Goal: Task Accomplishment & Management: Manage account settings

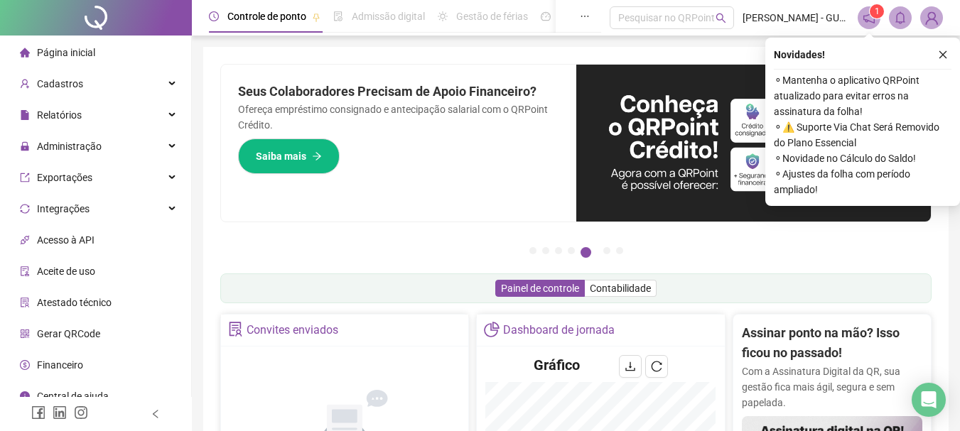
scroll to position [142, 0]
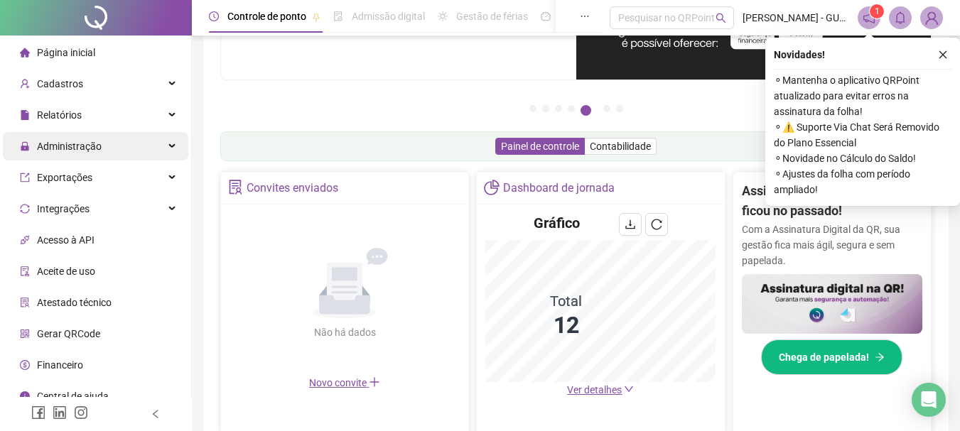
click at [80, 148] on span "Administração" at bounding box center [69, 146] width 65 height 11
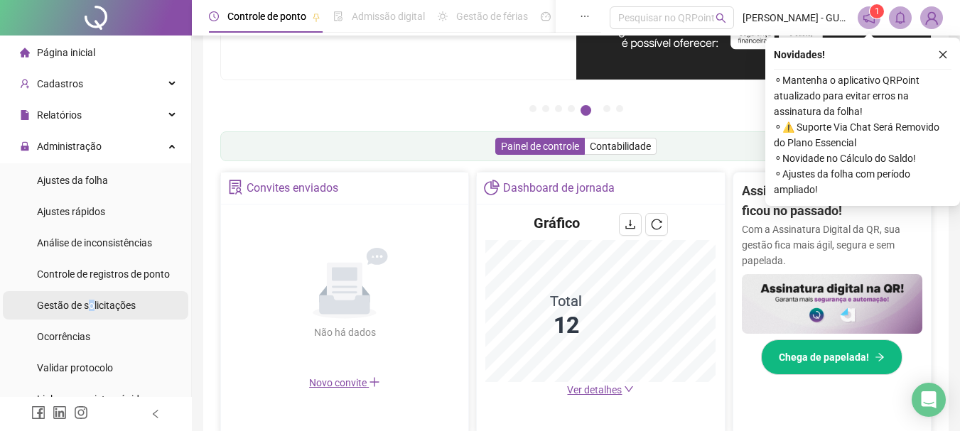
click at [95, 306] on span "Gestão de solicitações" at bounding box center [86, 305] width 99 height 11
click at [96, 306] on span "Gestão de solicitações" at bounding box center [86, 305] width 99 height 11
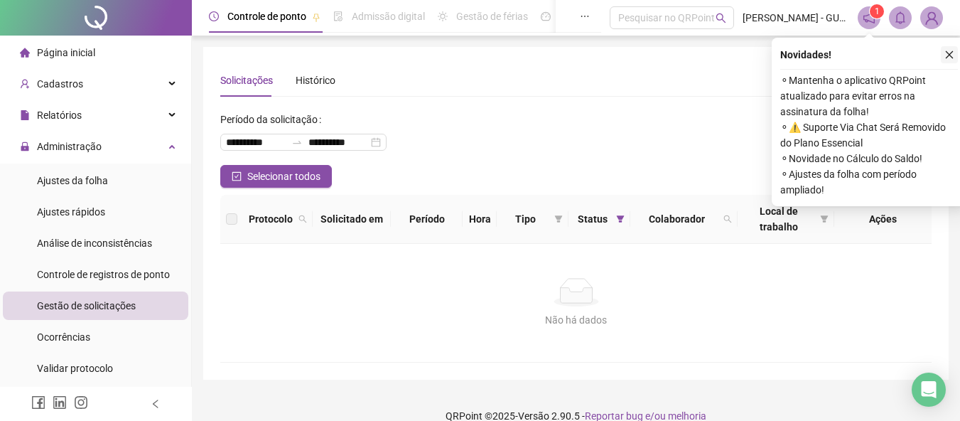
click at [947, 54] on icon "close" at bounding box center [949, 55] width 10 height 10
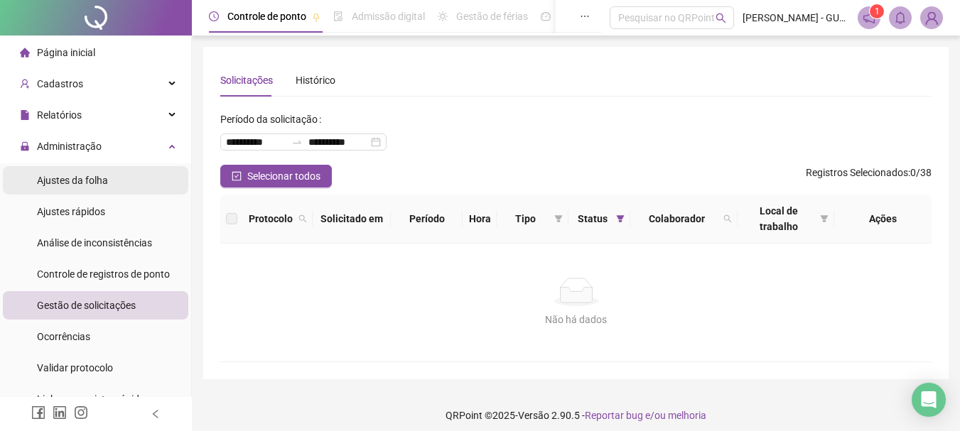
click at [52, 180] on span "Ajustes da folha" at bounding box center [72, 180] width 71 height 11
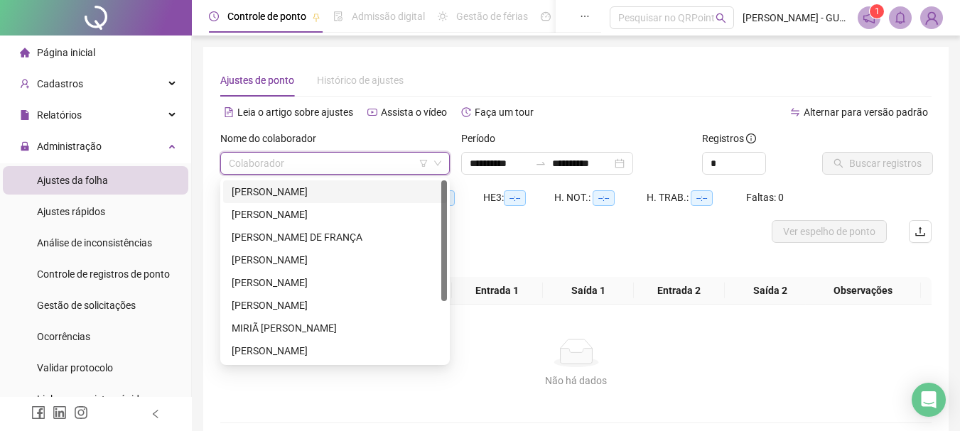
click at [344, 173] on input "search" at bounding box center [329, 163] width 200 height 21
click at [342, 187] on div "[PERSON_NAME]" at bounding box center [335, 192] width 207 height 16
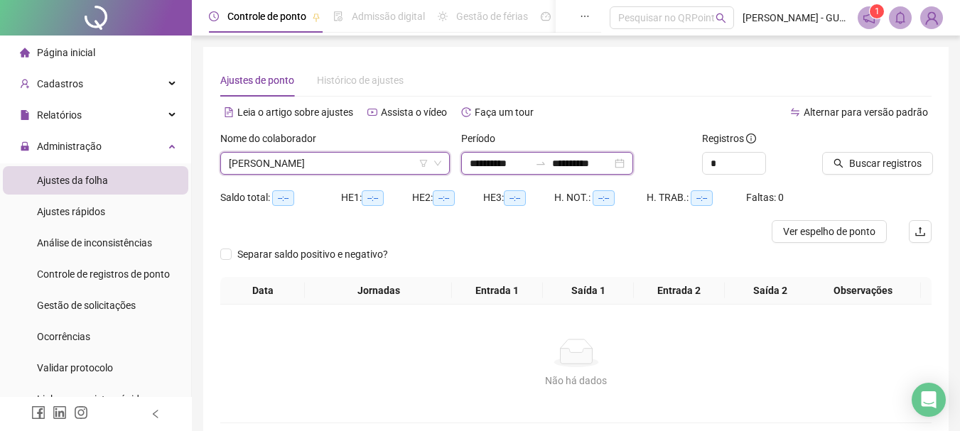
click at [487, 156] on input "**********" at bounding box center [500, 164] width 60 height 16
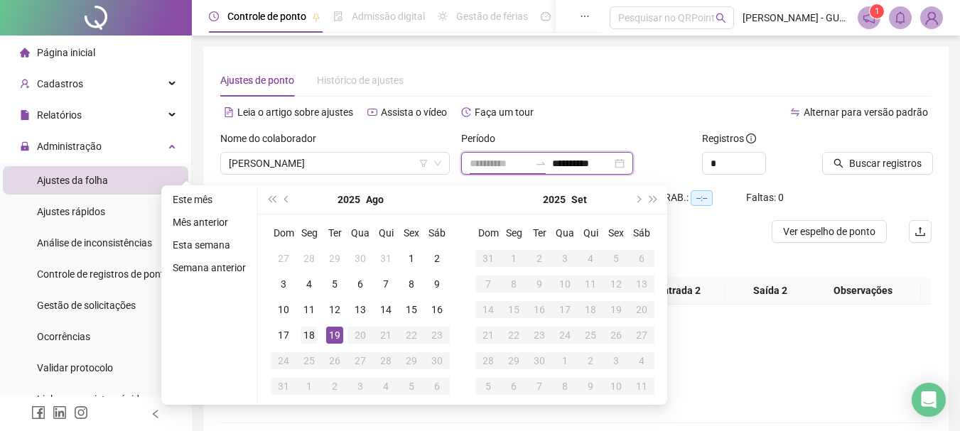
type input "**********"
click at [308, 333] on div "18" at bounding box center [309, 335] width 17 height 17
click at [329, 336] on div "19" at bounding box center [334, 335] width 17 height 17
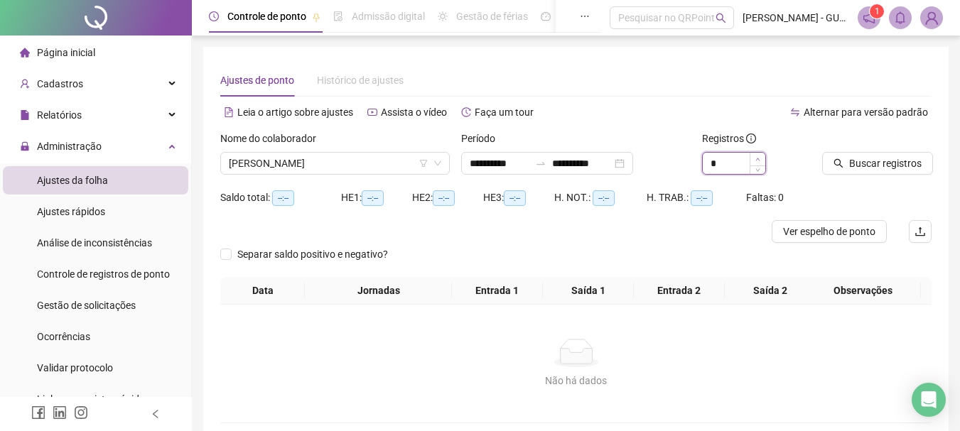
type input "*"
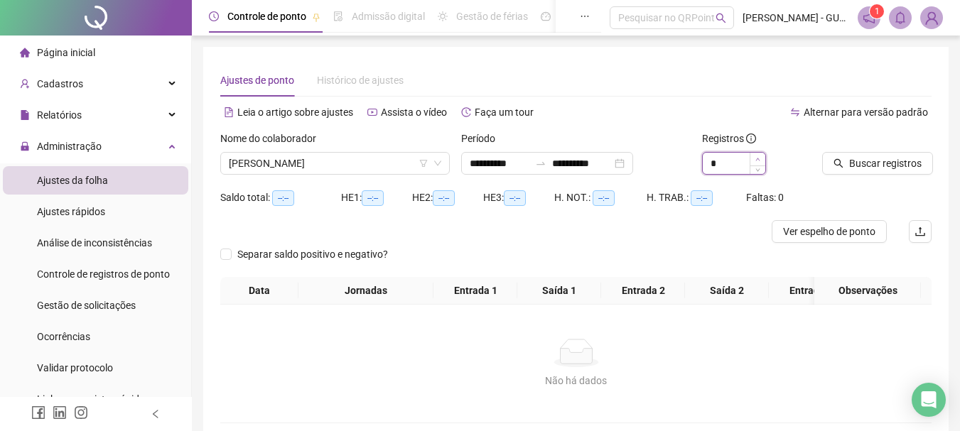
click at [757, 160] on icon "up" at bounding box center [757, 159] width 5 height 5
click at [849, 161] on span "Buscar registros" at bounding box center [885, 164] width 72 height 16
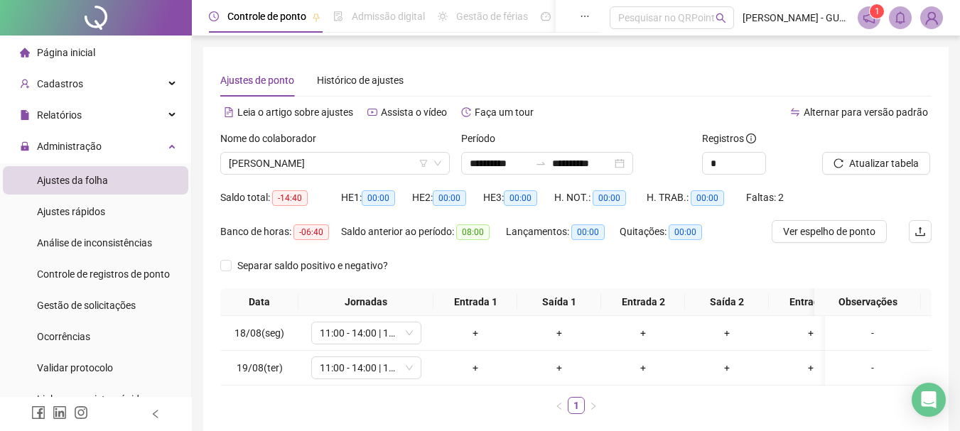
click at [401, 176] on div "Nome do colaborador [PERSON_NAME]" at bounding box center [335, 158] width 241 height 55
click at [389, 171] on span "[PERSON_NAME]" at bounding box center [335, 163] width 212 height 21
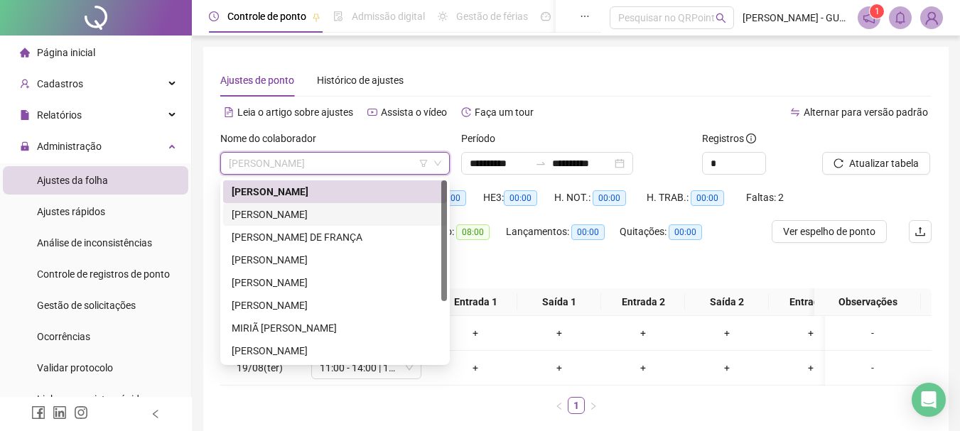
click at [385, 211] on div "[PERSON_NAME]" at bounding box center [335, 215] width 207 height 16
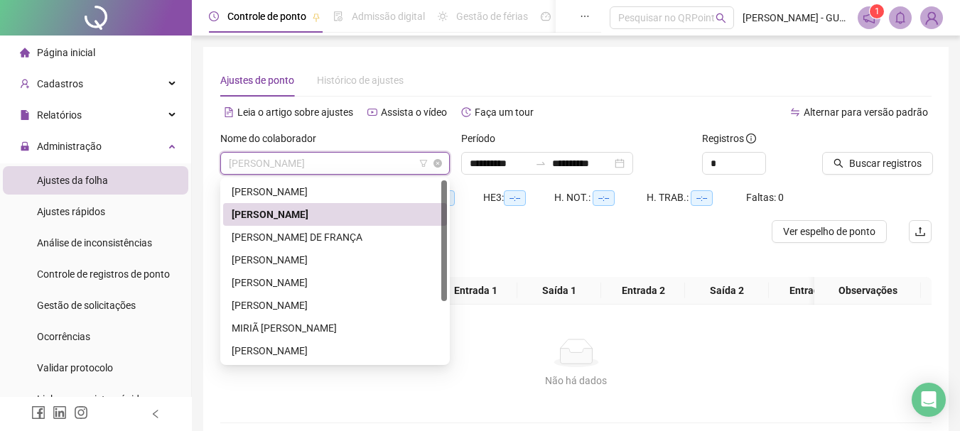
click at [286, 160] on span "[PERSON_NAME]" at bounding box center [335, 163] width 212 height 21
click at [289, 195] on div "[PERSON_NAME]" at bounding box center [335, 192] width 207 height 16
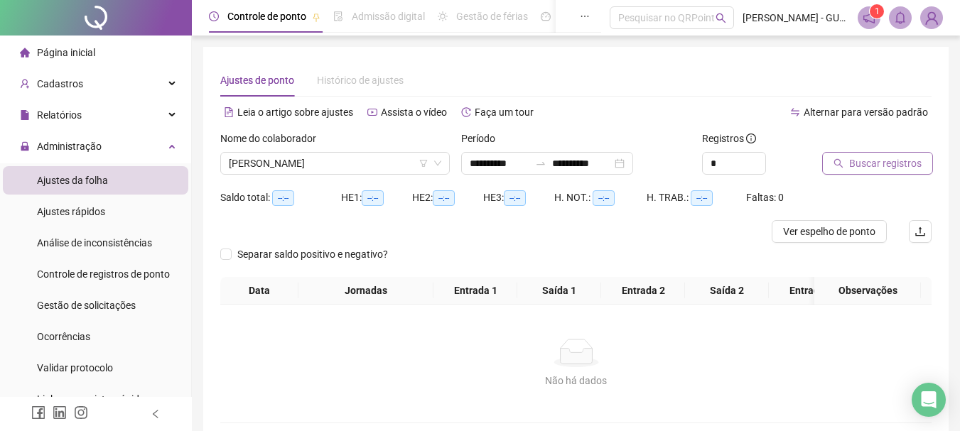
click at [860, 161] on span "Buscar registros" at bounding box center [885, 164] width 72 height 16
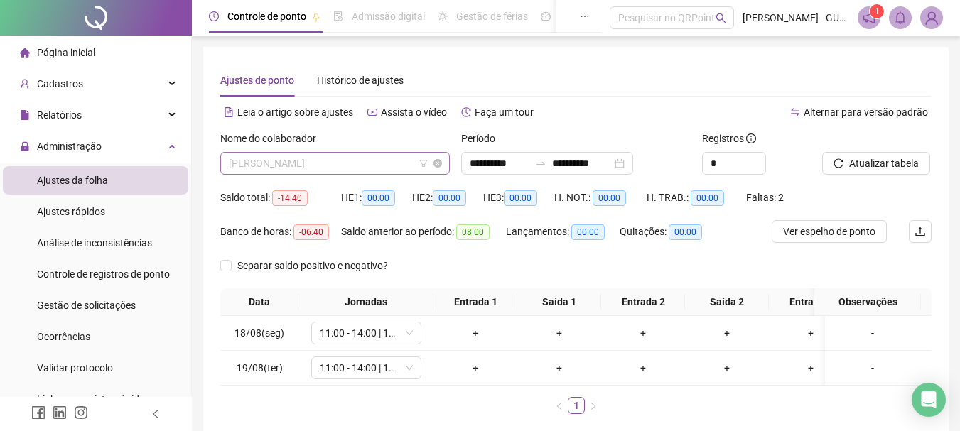
click at [322, 168] on span "[PERSON_NAME]" at bounding box center [335, 163] width 212 height 21
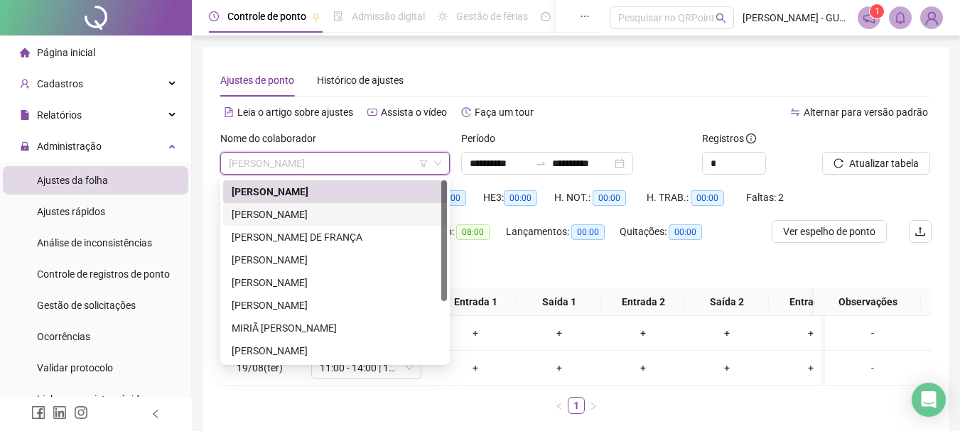
click at [319, 210] on div "[PERSON_NAME]" at bounding box center [335, 215] width 207 height 16
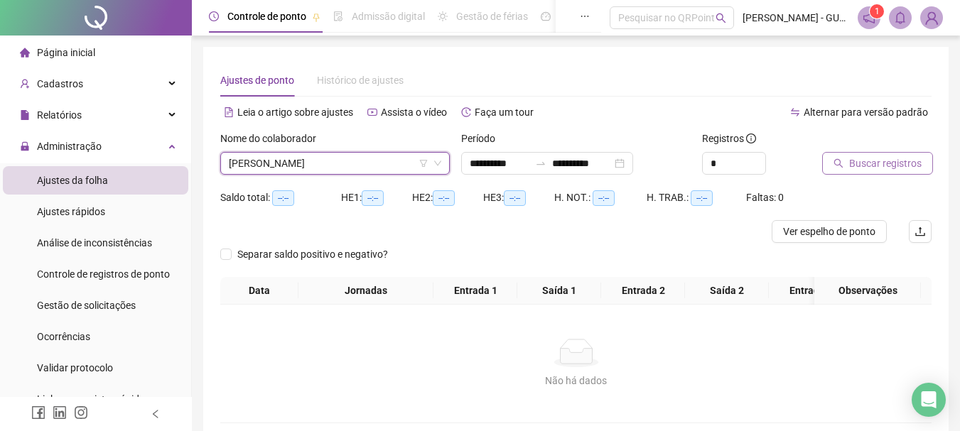
click at [909, 171] on button "Buscar registros" at bounding box center [877, 163] width 111 height 23
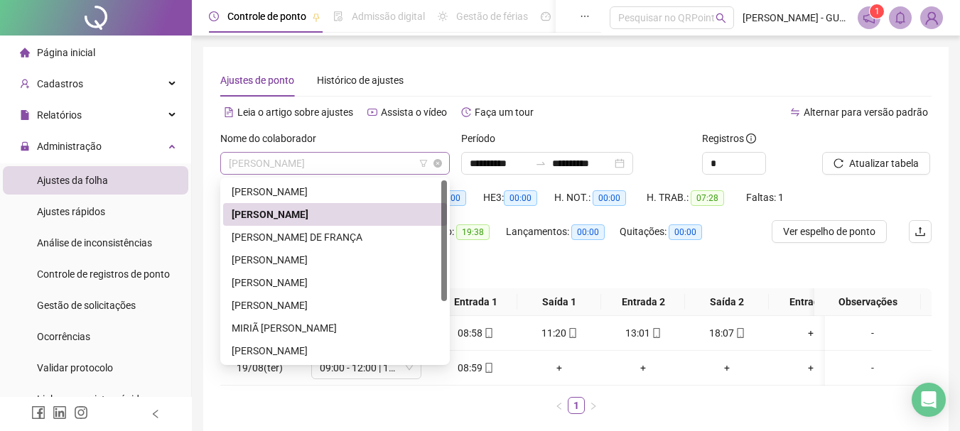
click at [365, 168] on span "[PERSON_NAME]" at bounding box center [335, 163] width 212 height 21
click at [504, 153] on div "**********" at bounding box center [547, 163] width 172 height 23
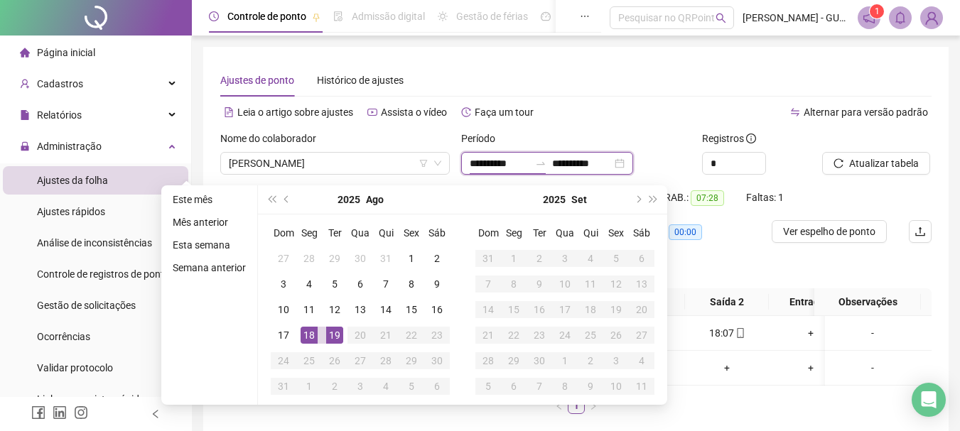
click at [506, 163] on input "**********" at bounding box center [500, 164] width 60 height 16
type input "**********"
click at [421, 313] on td "15" at bounding box center [412, 310] width 26 height 26
type input "**********"
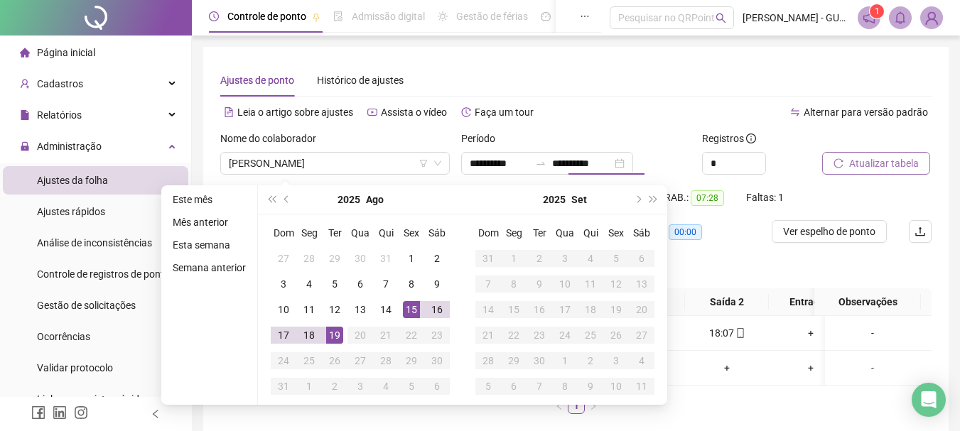
click at [851, 165] on span "Atualizar tabela" at bounding box center [884, 164] width 70 height 16
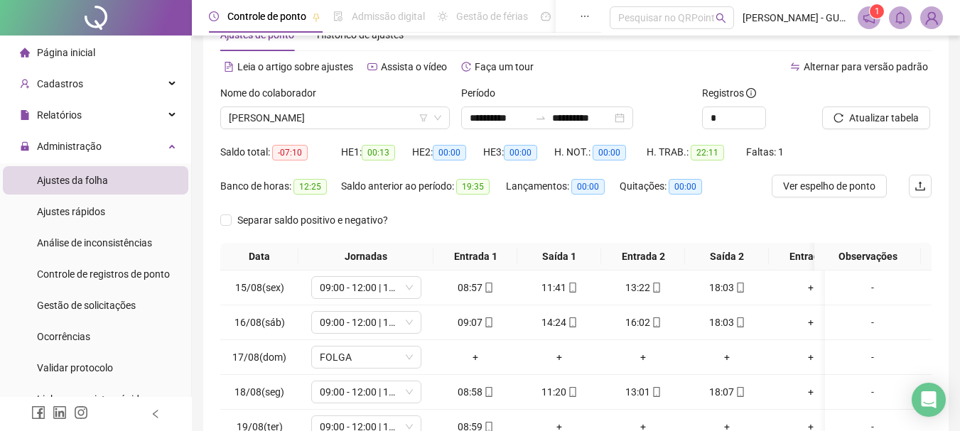
scroll to position [117, 0]
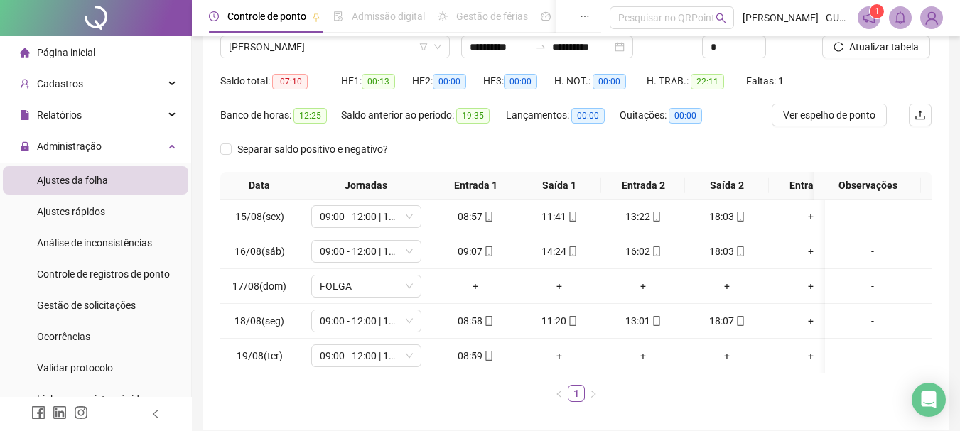
click at [960, 252] on html "**********" at bounding box center [480, 98] width 960 height 431
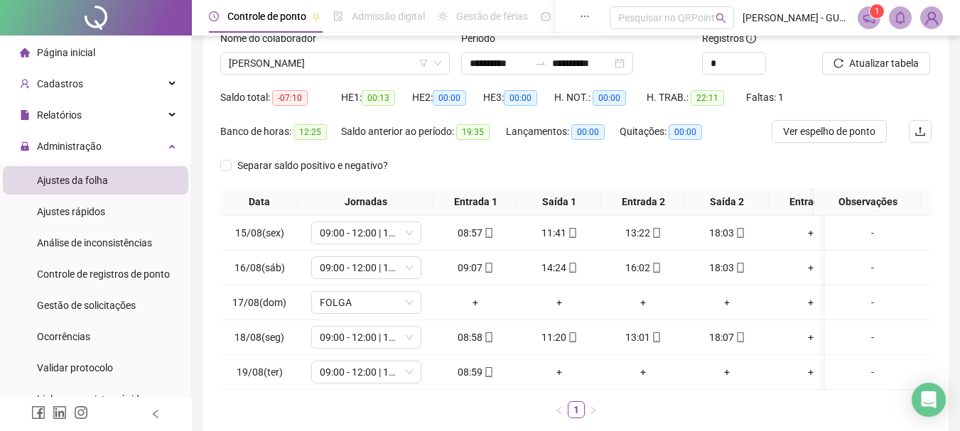
scroll to position [98, 0]
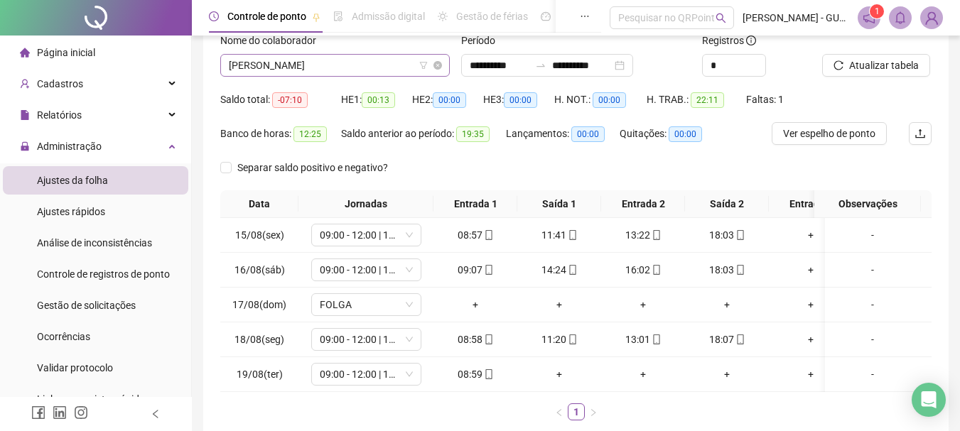
click at [251, 62] on span "[PERSON_NAME]" at bounding box center [335, 65] width 212 height 21
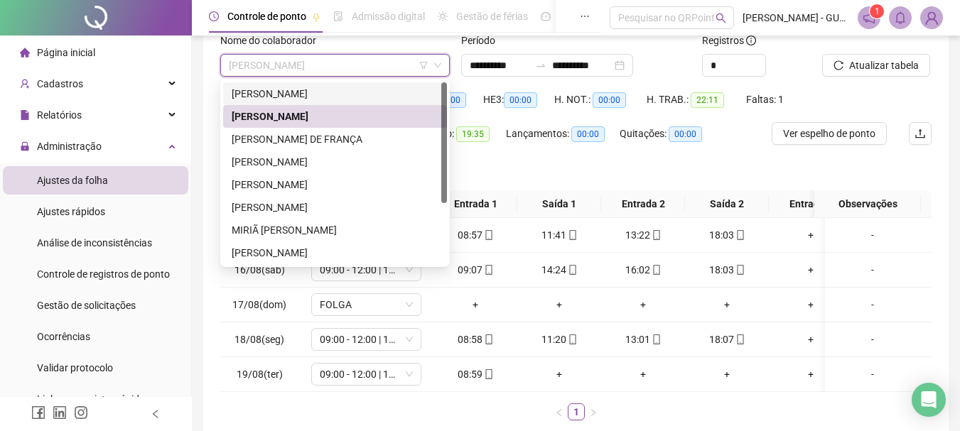
click at [261, 87] on div "[PERSON_NAME]" at bounding box center [335, 94] width 207 height 16
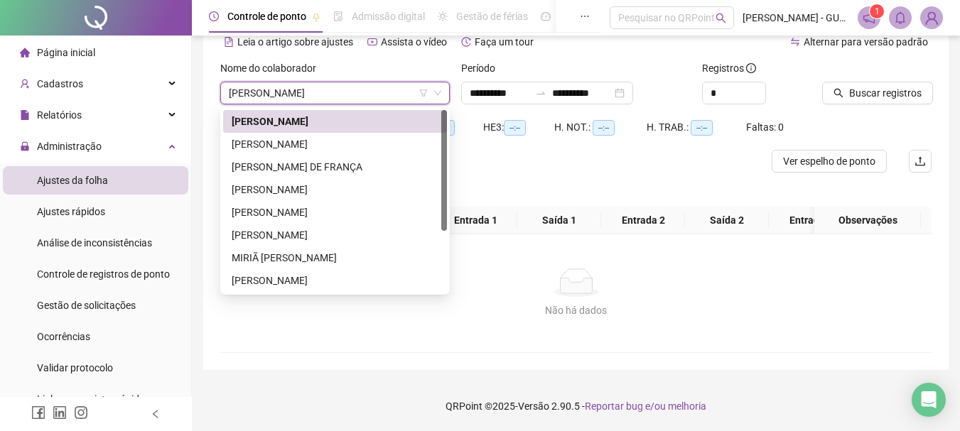
scroll to position [81, 0]
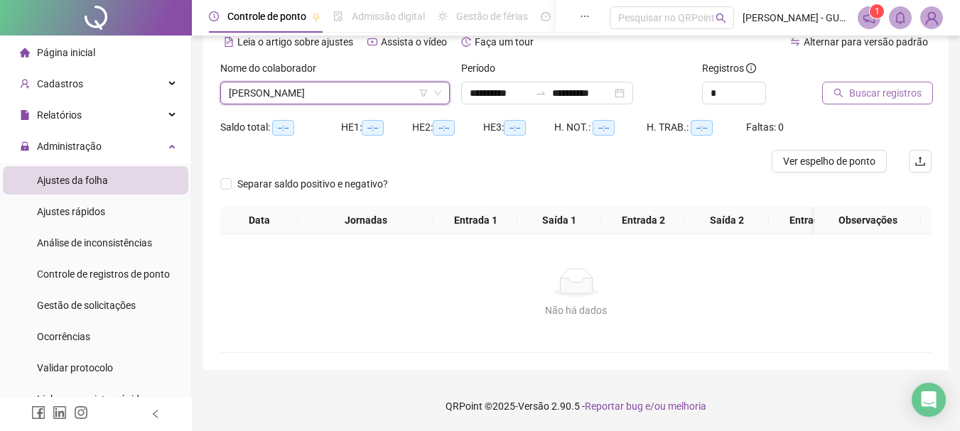
click at [834, 88] on icon "search" at bounding box center [839, 93] width 10 height 10
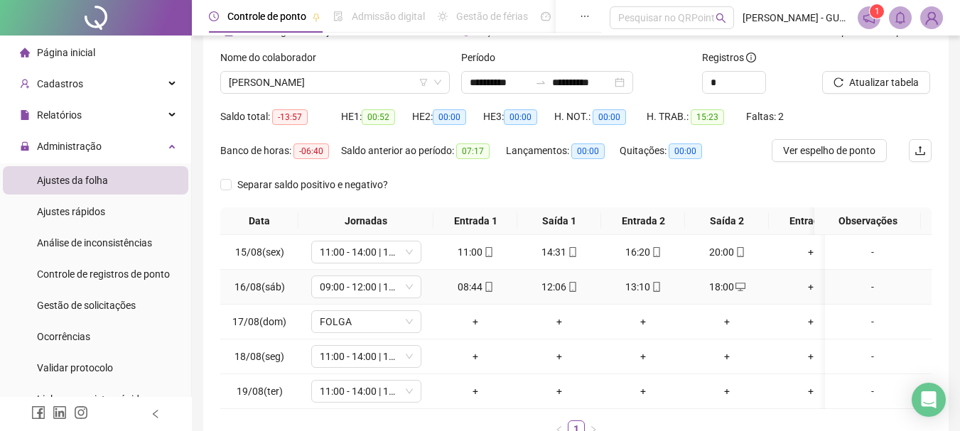
click at [716, 291] on div "18:00" at bounding box center [727, 287] width 72 height 16
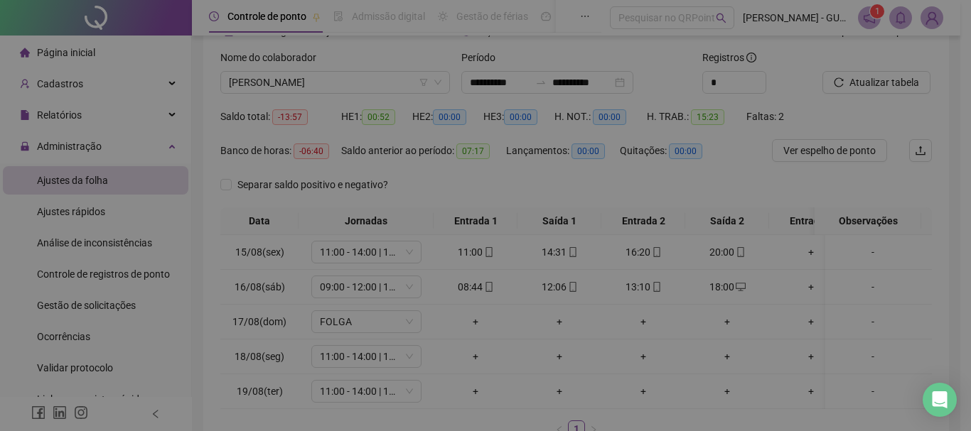
type input "**********"
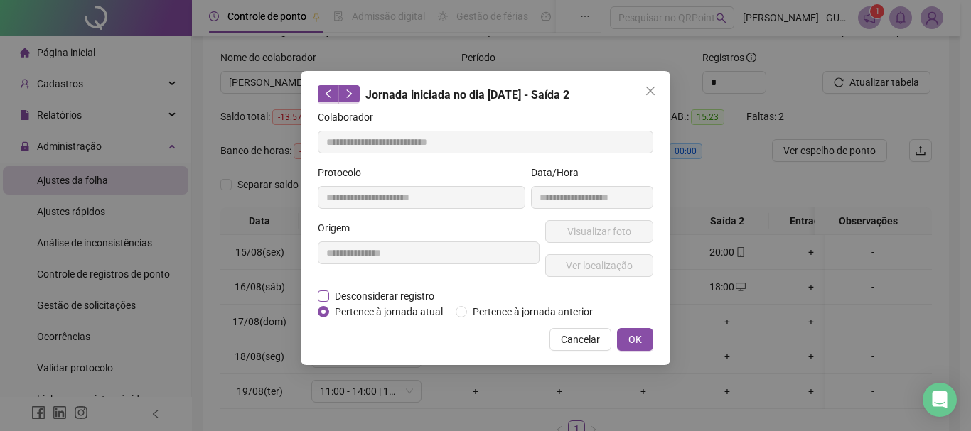
click at [412, 293] on span "Desconsiderar registro" at bounding box center [384, 297] width 111 height 16
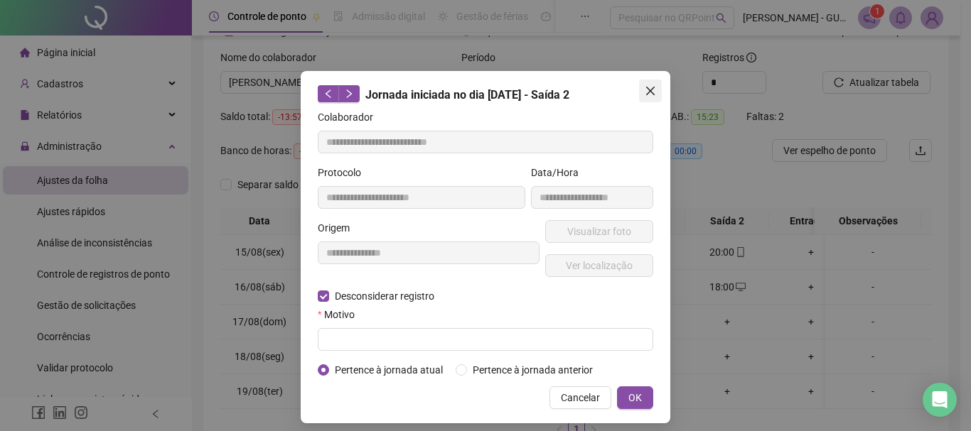
click at [646, 92] on icon "close" at bounding box center [650, 91] width 9 height 9
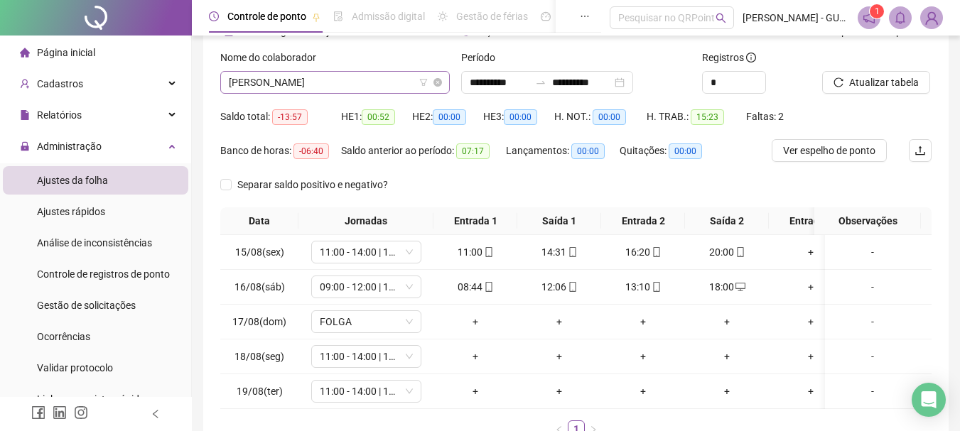
click at [335, 91] on span "[PERSON_NAME]" at bounding box center [335, 82] width 212 height 21
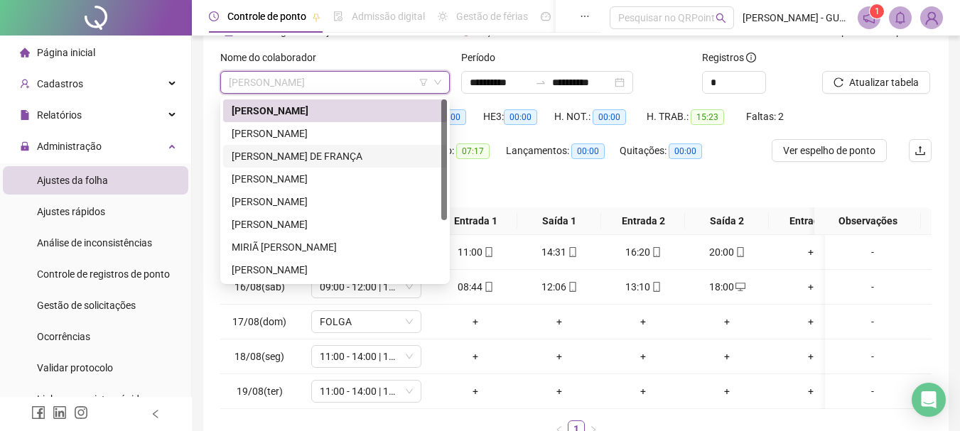
click at [341, 164] on div "[PERSON_NAME] DE FRANÇA" at bounding box center [335, 156] width 224 height 23
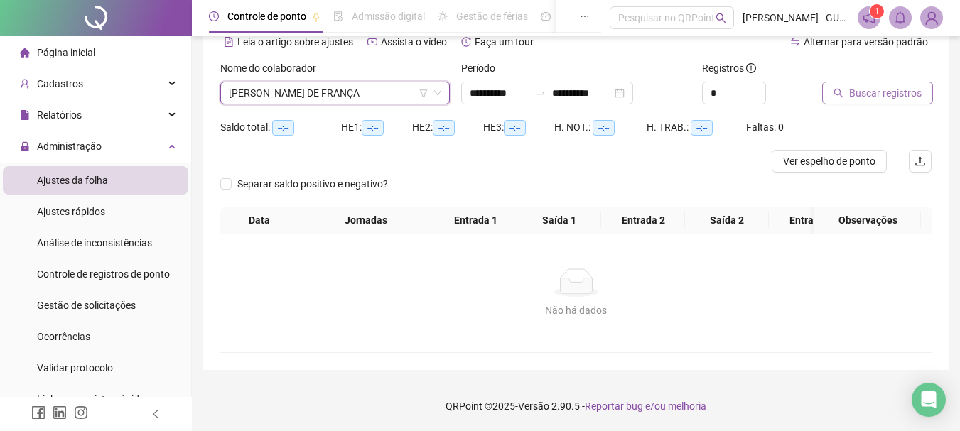
click at [835, 87] on button "Buscar registros" at bounding box center [877, 93] width 111 height 23
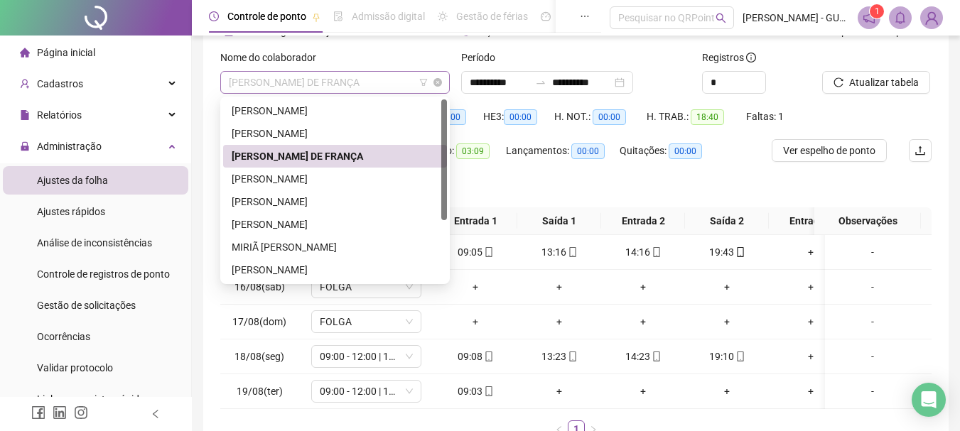
click at [310, 84] on span "[PERSON_NAME] DE FRANÇA" at bounding box center [335, 82] width 212 height 21
click at [333, 170] on div "[PERSON_NAME]" at bounding box center [335, 179] width 224 height 23
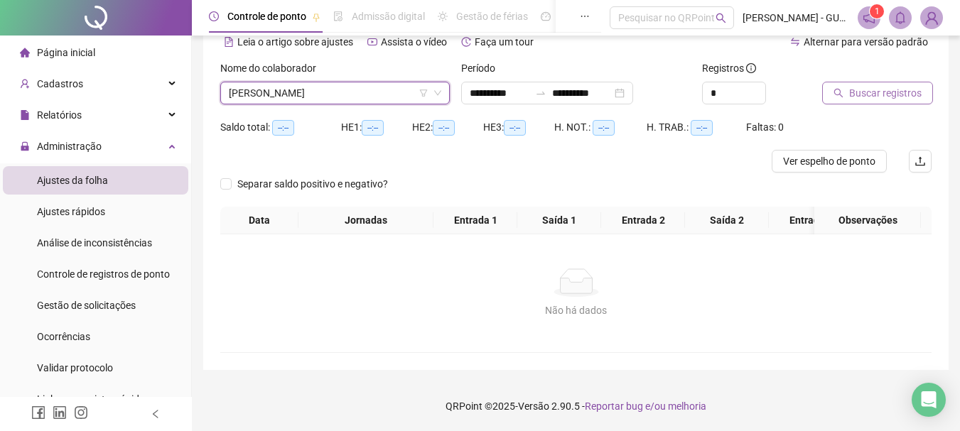
click at [871, 85] on span "Buscar registros" at bounding box center [885, 93] width 72 height 16
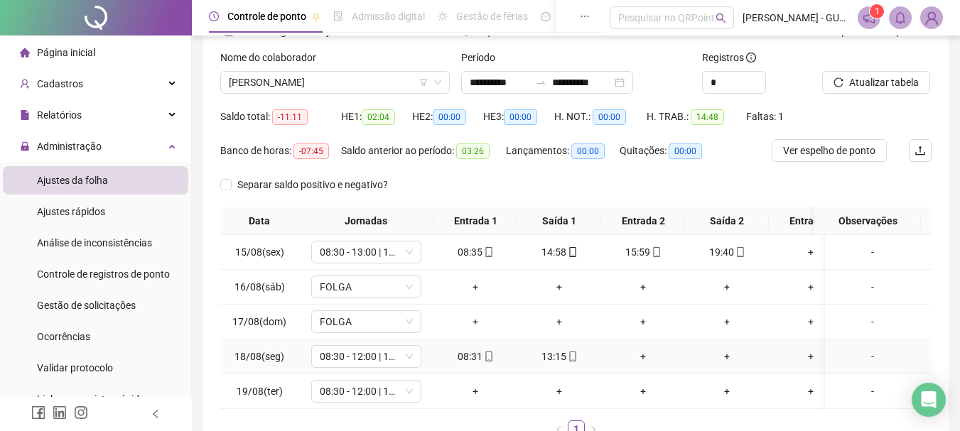
click at [876, 357] on div "-" at bounding box center [873, 357] width 84 height 16
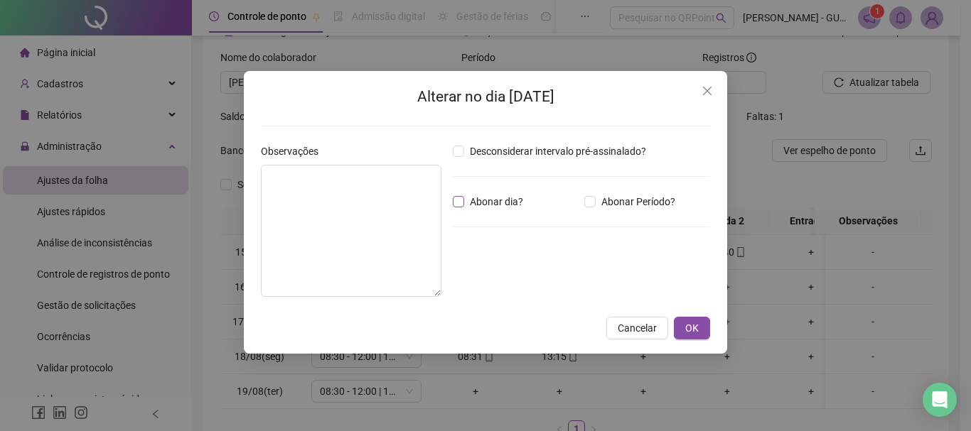
click at [483, 205] on span "Abonar dia?" at bounding box center [496, 202] width 65 height 16
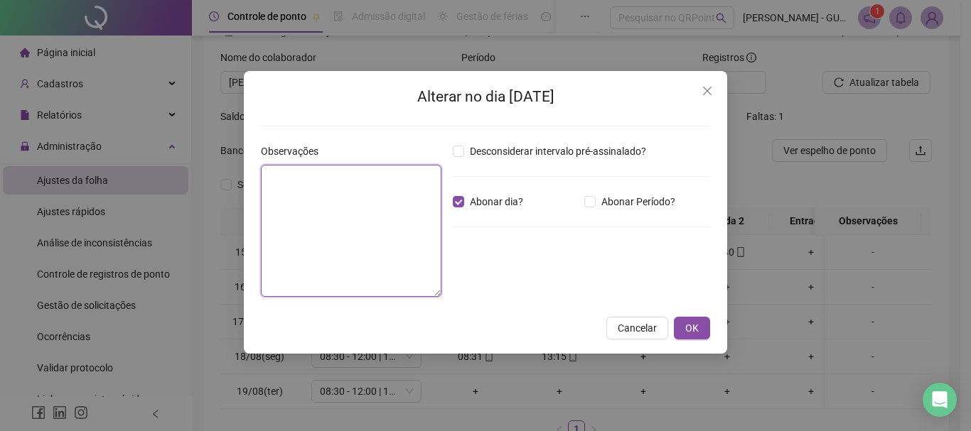
click at [404, 213] on textarea at bounding box center [351, 231] width 180 height 132
type textarea "**********"
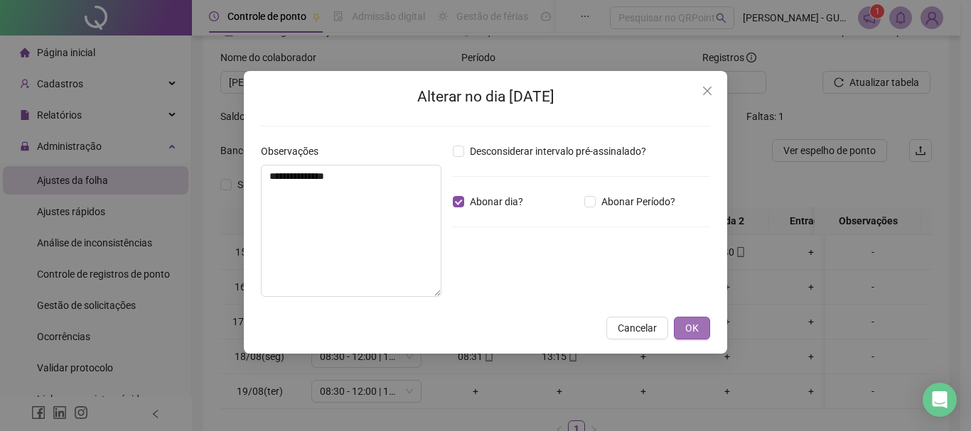
click at [692, 328] on span "OK" at bounding box center [692, 328] width 14 height 16
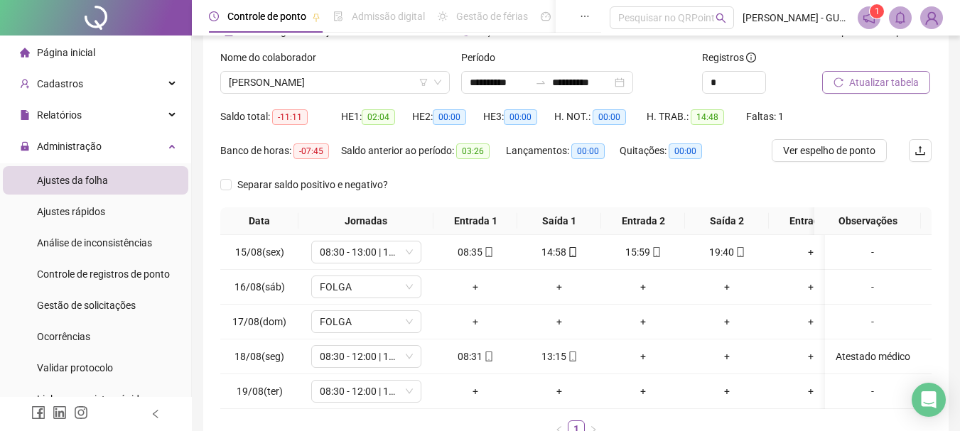
click at [866, 75] on span "Atualizar tabela" at bounding box center [884, 83] width 70 height 16
click at [468, 383] on td "+" at bounding box center [475, 391] width 84 height 35
click at [470, 385] on div "+" at bounding box center [475, 392] width 72 height 16
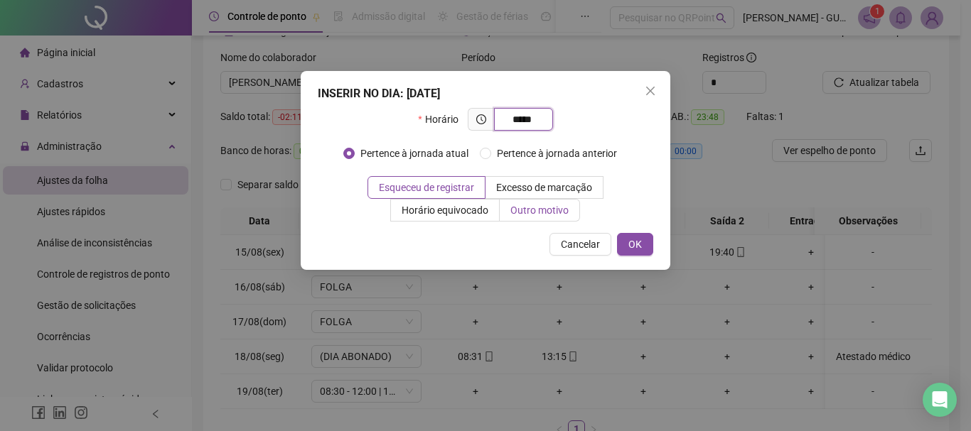
type input "*****"
click at [563, 199] on label "Outro motivo" at bounding box center [540, 210] width 80 height 23
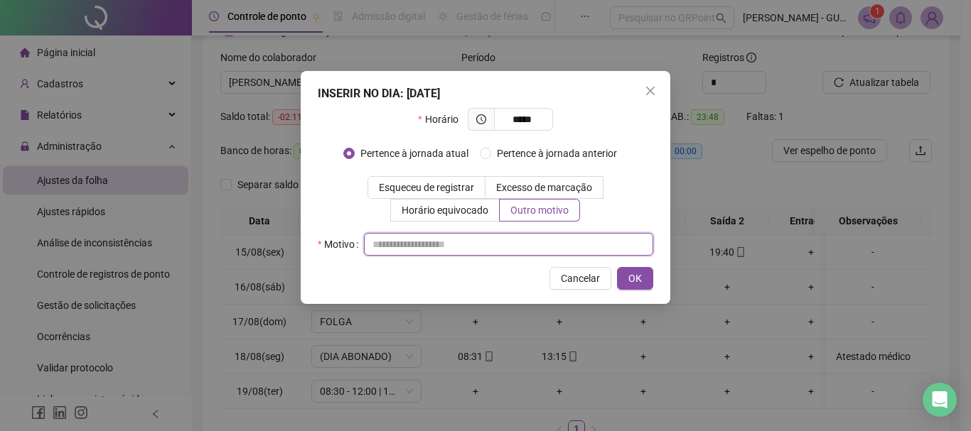
click at [526, 247] on input "text" at bounding box center [508, 244] width 289 height 23
type input "*"
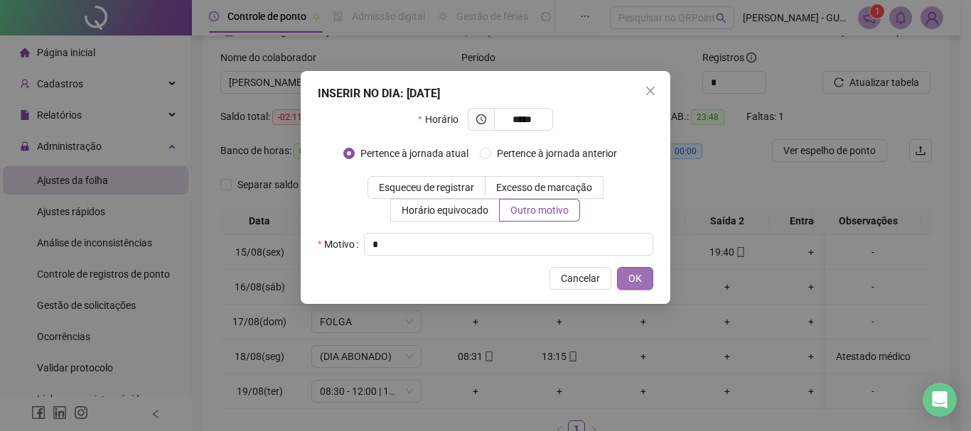
click at [635, 285] on span "OK" at bounding box center [635, 279] width 14 height 16
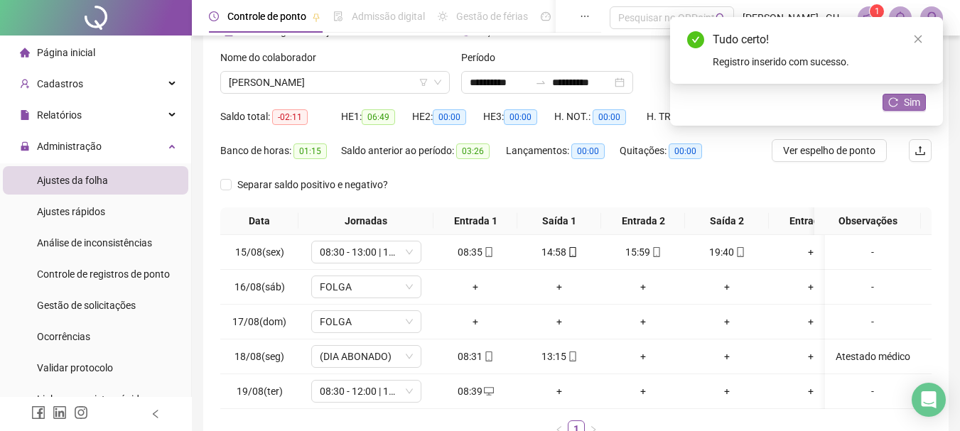
click at [888, 105] on icon "reload" at bounding box center [893, 102] width 10 height 10
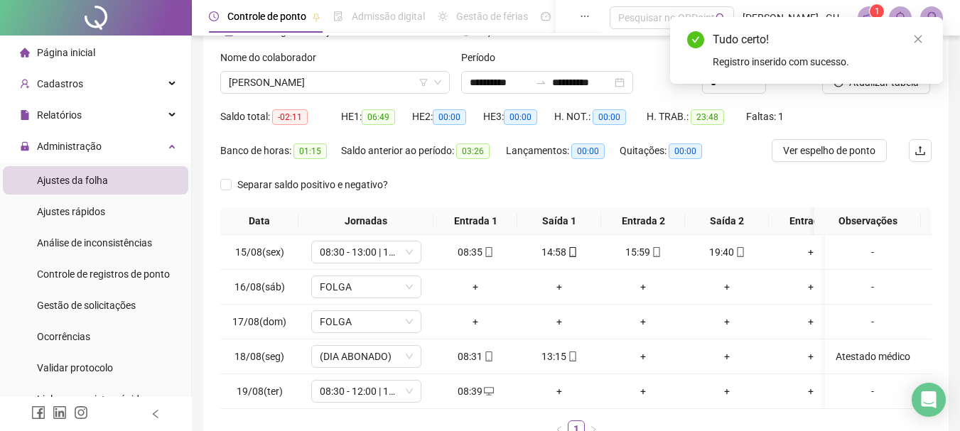
click at [727, 164] on div "Banco de horas: 01:15 Saldo anterior ao período: 03:26 Lançamentos: 00:00 Quita…" at bounding box center [487, 156] width 534 height 34
click at [846, 109] on div "Saldo total: -02:11 HE 1: 06:49 HE 2: 00:00 HE 3: 00:00 H. NOT.: 00:00 H. TRAB.…" at bounding box center [575, 122] width 711 height 34
click at [853, 84] on div "Tudo certo! Registro inserido com sucesso." at bounding box center [806, 50] width 273 height 67
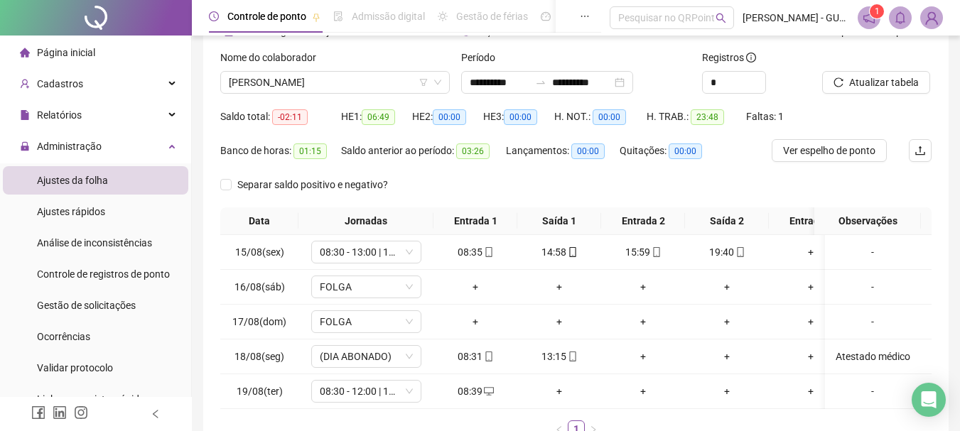
click at [368, 96] on div "Nome do colaborador [PERSON_NAME]" at bounding box center [335, 77] width 241 height 55
click at [360, 90] on span "[PERSON_NAME]" at bounding box center [335, 82] width 212 height 21
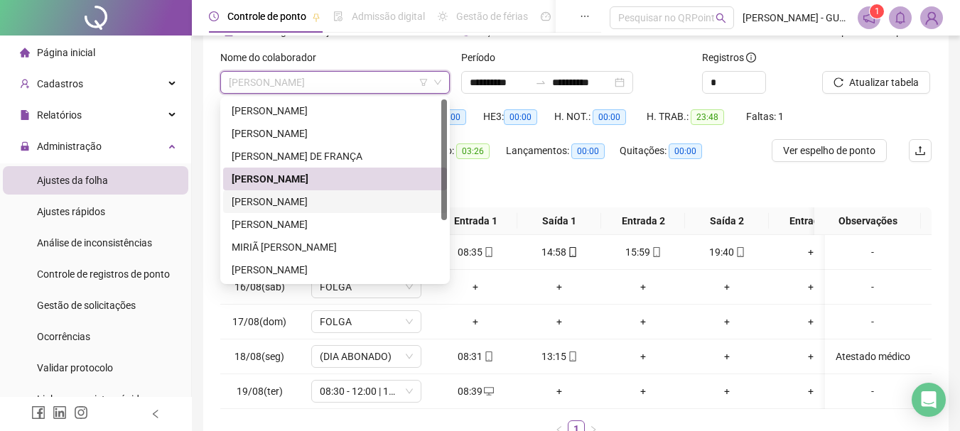
click at [307, 194] on div "[PERSON_NAME]" at bounding box center [335, 202] width 207 height 16
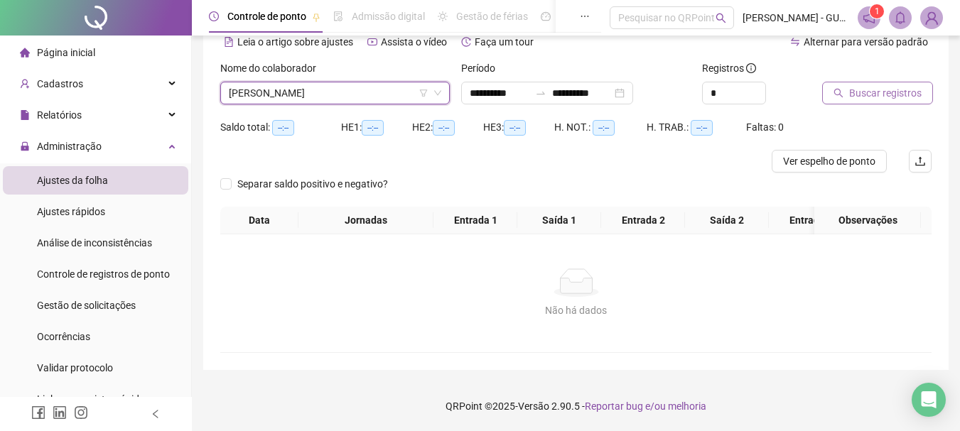
click at [857, 85] on span "Buscar registros" at bounding box center [885, 93] width 72 height 16
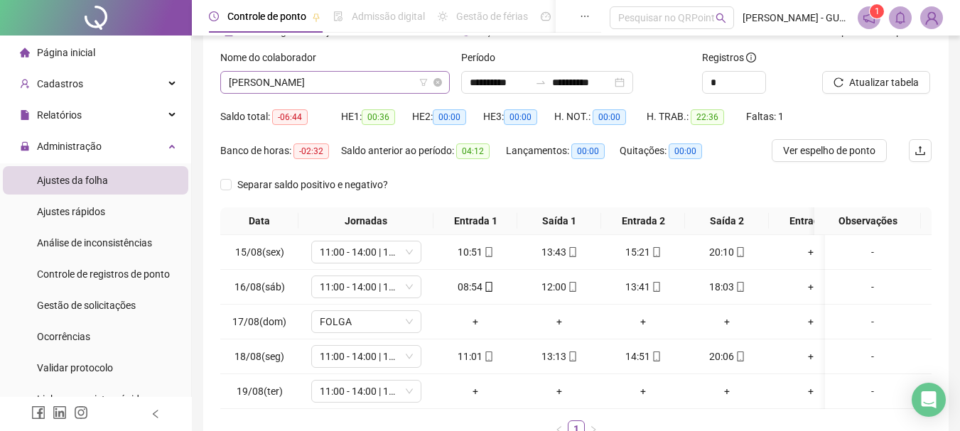
click at [335, 83] on span "[PERSON_NAME]" at bounding box center [335, 82] width 212 height 21
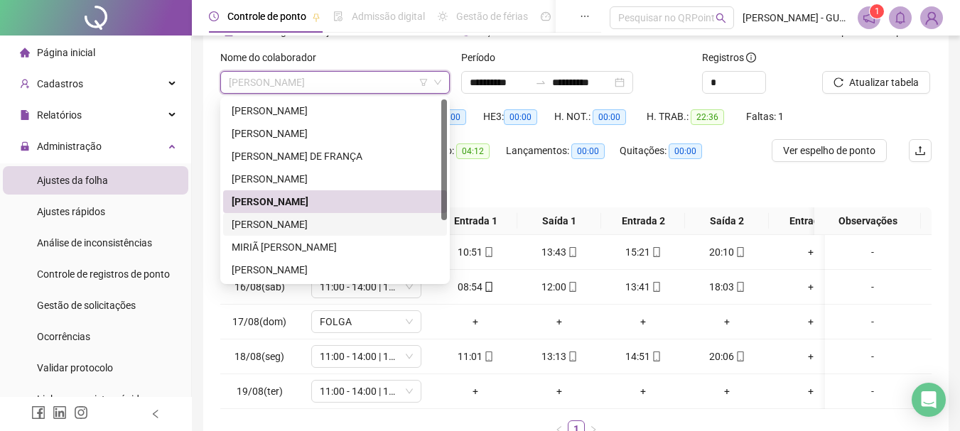
click at [326, 222] on div "[PERSON_NAME]" at bounding box center [335, 225] width 207 height 16
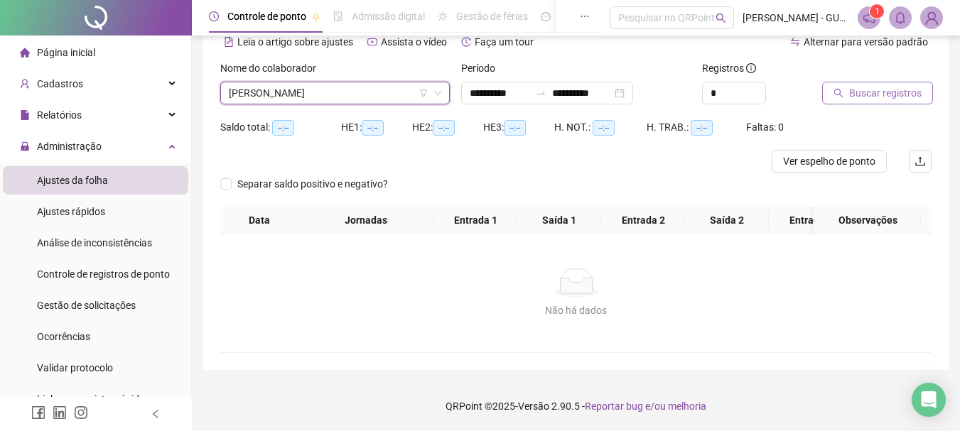
click at [906, 85] on span "Buscar registros" at bounding box center [885, 93] width 72 height 16
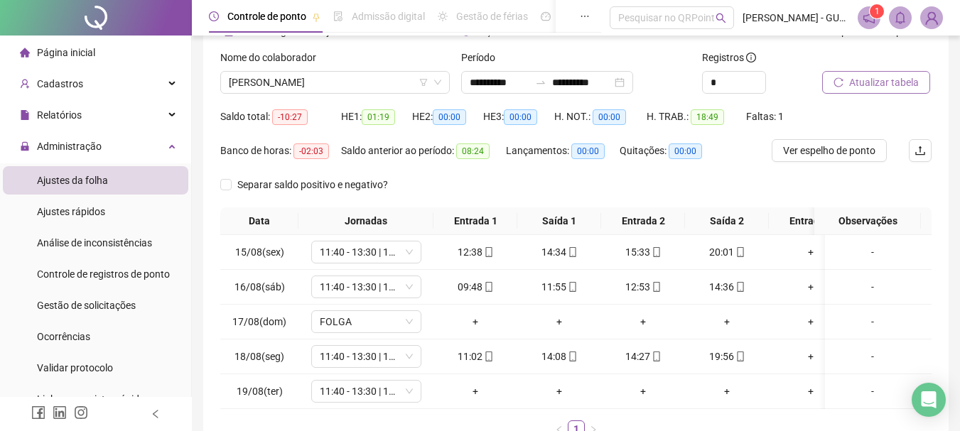
click at [850, 77] on span "Atualizar tabela" at bounding box center [884, 83] width 70 height 16
click at [364, 90] on span "[PERSON_NAME]" at bounding box center [335, 82] width 212 height 21
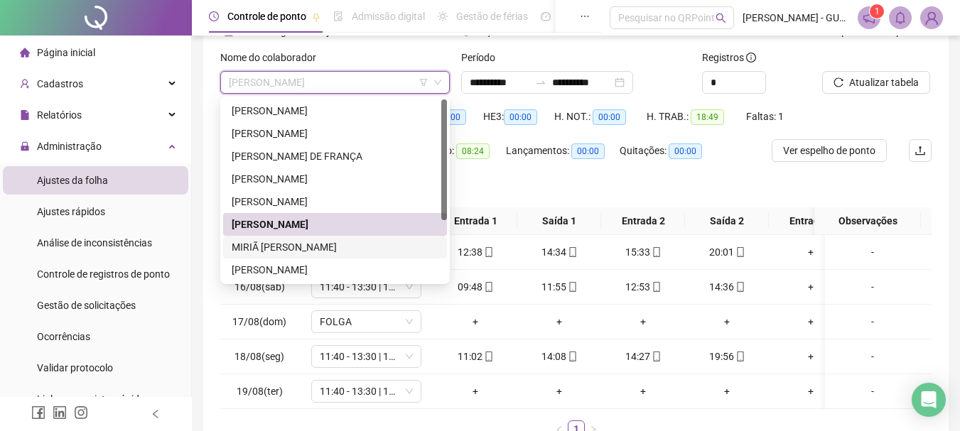
click at [322, 249] on div "MIRIÃ [PERSON_NAME]" at bounding box center [335, 247] width 207 height 16
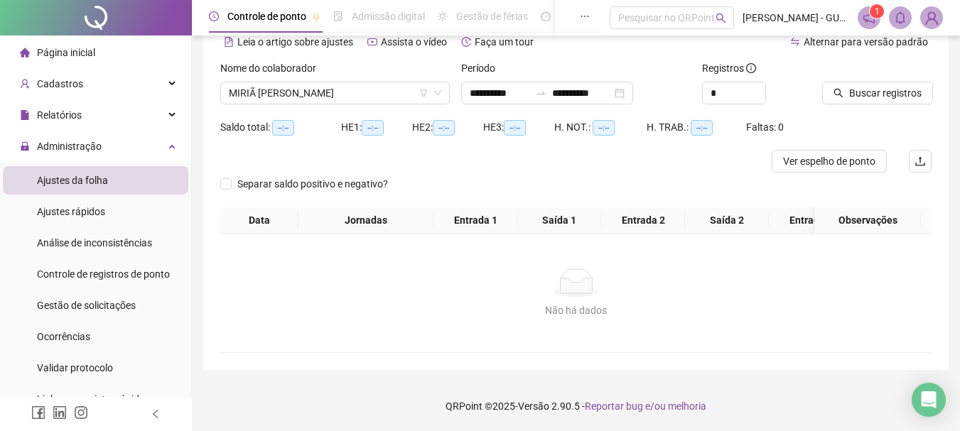
click at [912, 94] on div "Buscar registros" at bounding box center [876, 87] width 121 height 55
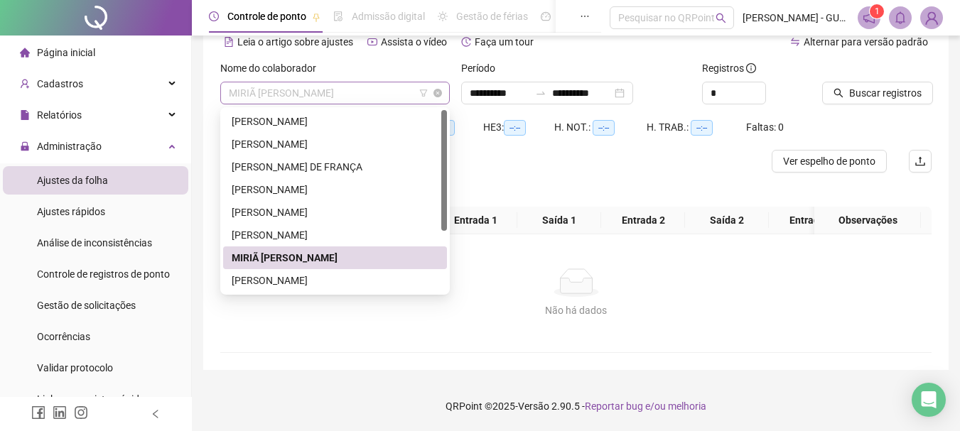
click at [367, 92] on span "MIRIÃ [PERSON_NAME]" at bounding box center [335, 92] width 212 height 21
click at [319, 273] on div "[PERSON_NAME]" at bounding box center [335, 281] width 207 height 16
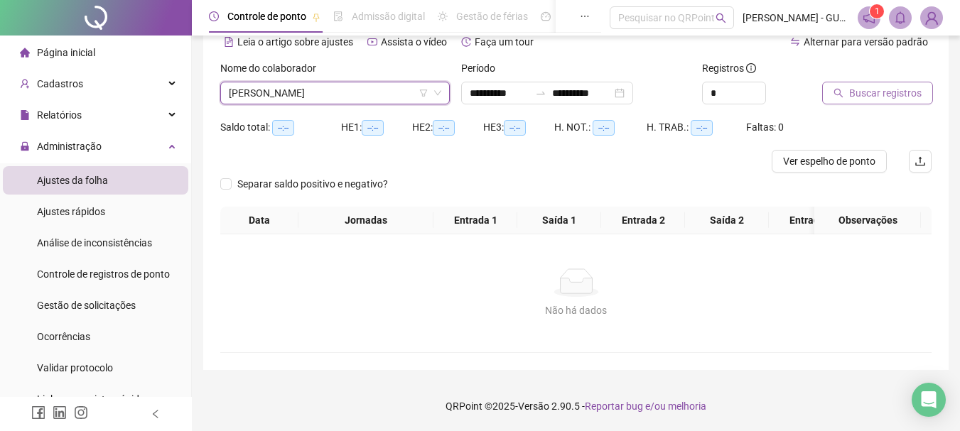
click at [848, 82] on button "Buscar registros" at bounding box center [877, 93] width 111 height 23
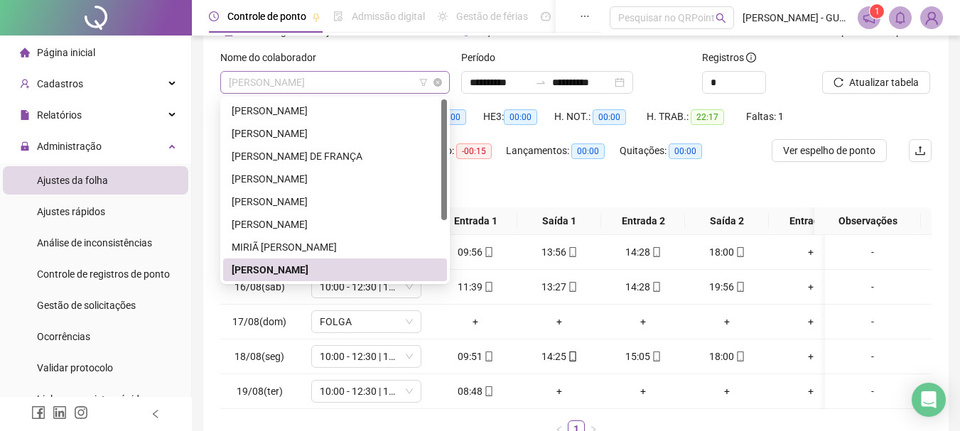
click at [347, 82] on span "[PERSON_NAME]" at bounding box center [335, 82] width 212 height 21
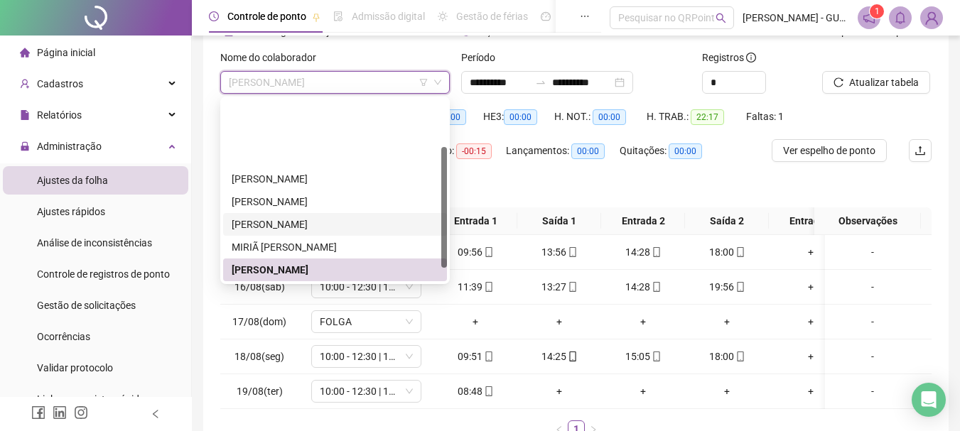
scroll to position [91, 0]
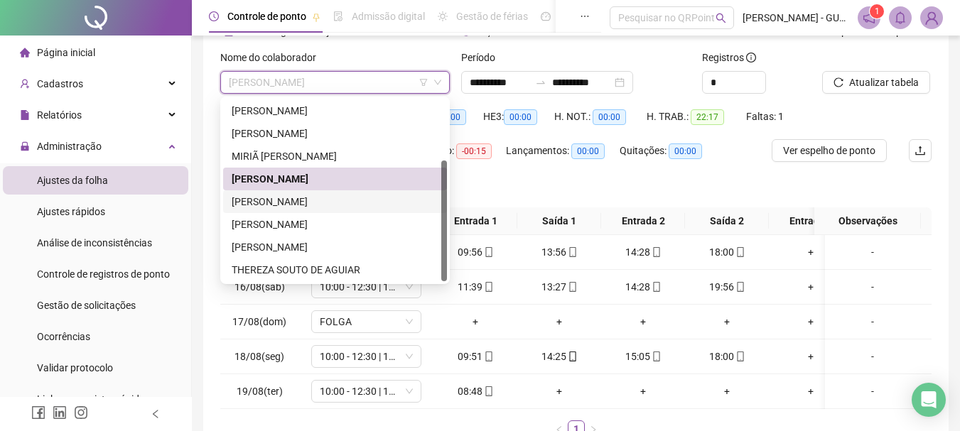
click at [310, 196] on div "[PERSON_NAME]" at bounding box center [335, 202] width 207 height 16
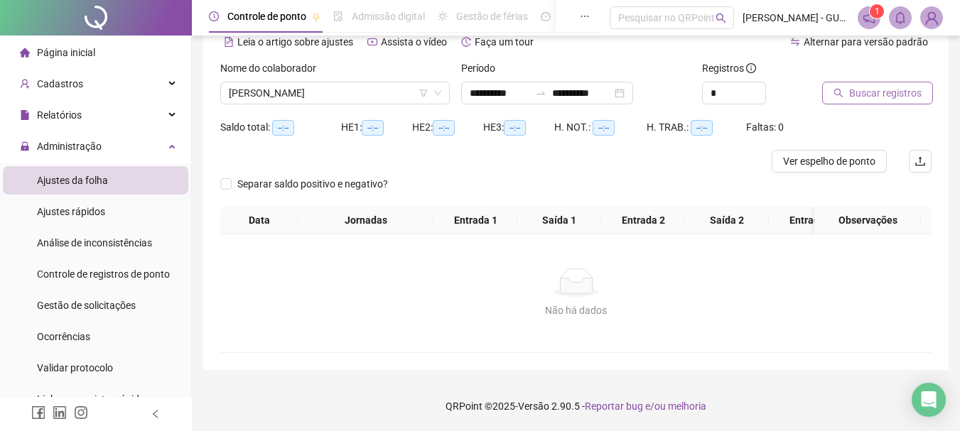
click at [900, 85] on span "Buscar registros" at bounding box center [885, 93] width 72 height 16
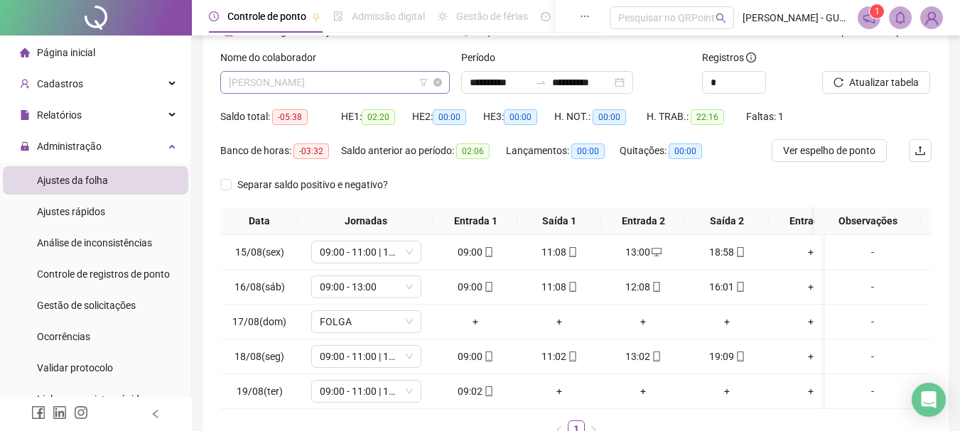
click at [308, 80] on span "[PERSON_NAME]" at bounding box center [335, 82] width 212 height 21
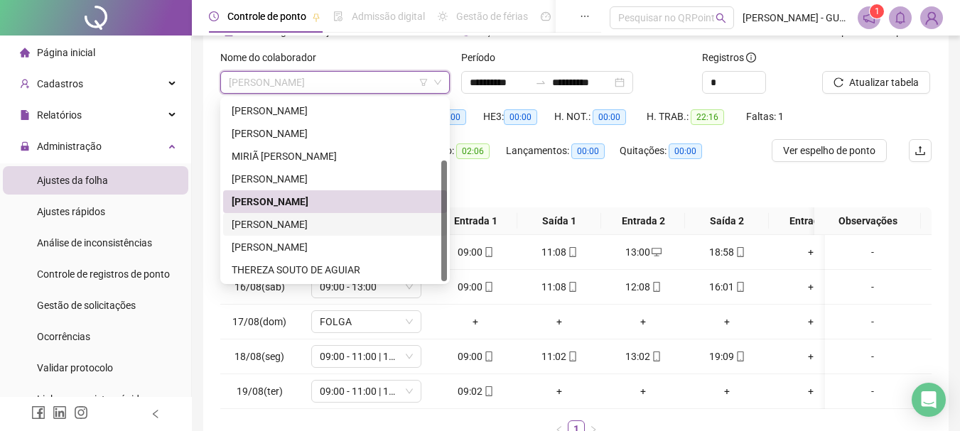
click at [301, 217] on div "[PERSON_NAME]" at bounding box center [335, 225] width 207 height 16
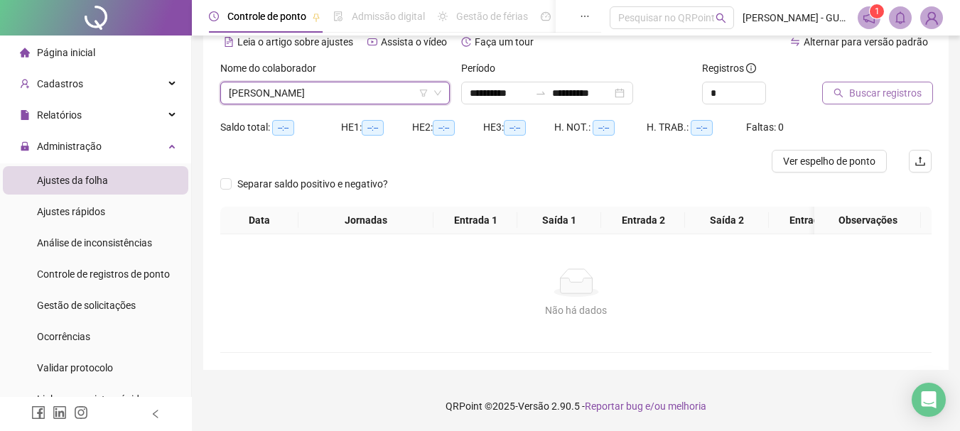
click at [888, 85] on span "Buscar registros" at bounding box center [885, 93] width 72 height 16
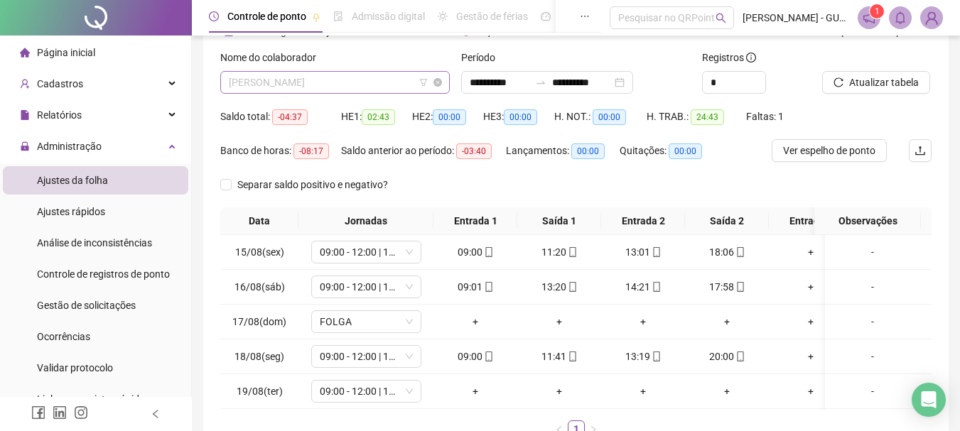
click at [258, 80] on span "[PERSON_NAME]" at bounding box center [335, 82] width 212 height 21
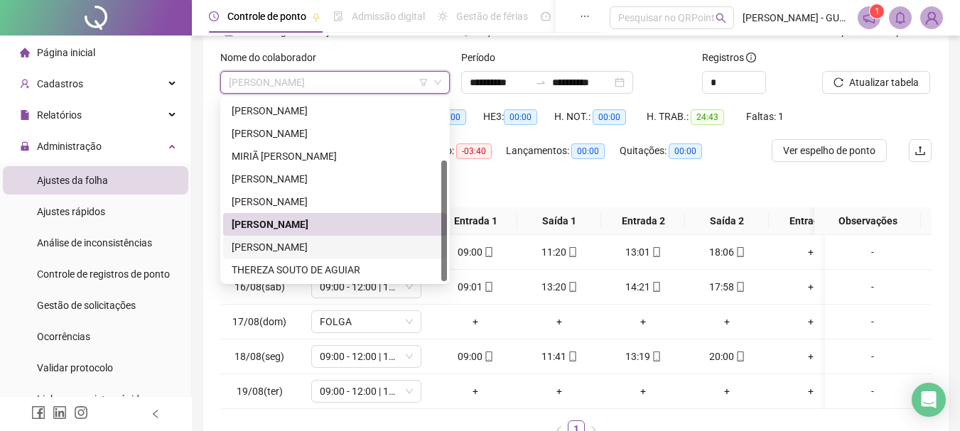
click at [298, 244] on div "[PERSON_NAME]" at bounding box center [335, 247] width 207 height 16
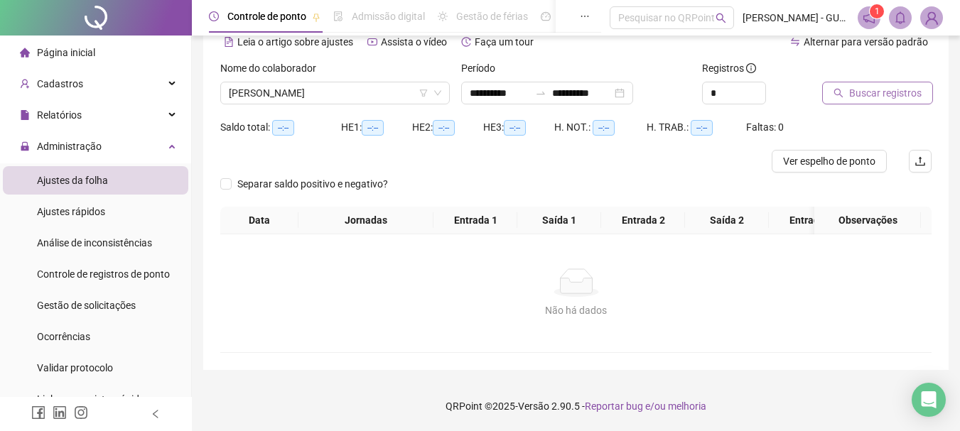
click at [854, 87] on span "Buscar registros" at bounding box center [885, 93] width 72 height 16
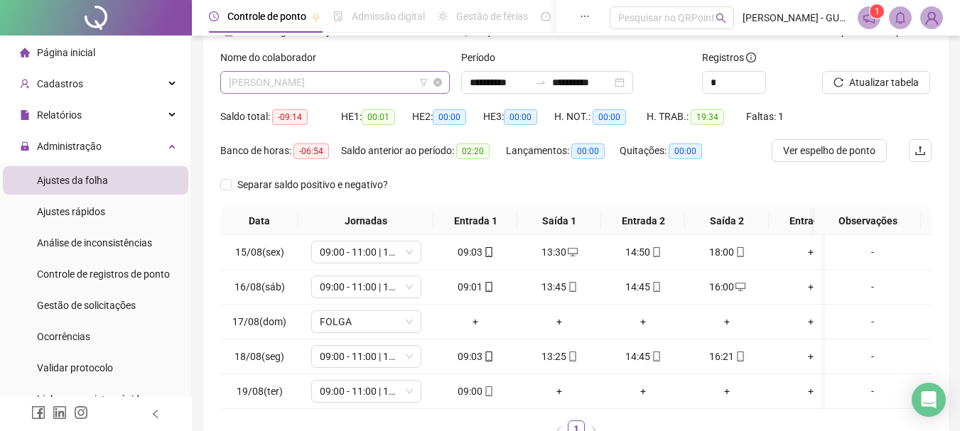
click at [320, 81] on span "[PERSON_NAME]" at bounding box center [335, 82] width 212 height 21
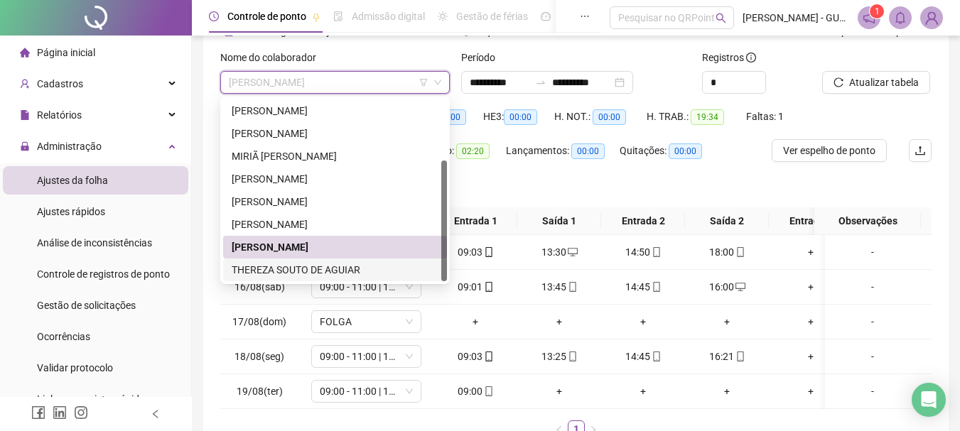
click at [320, 264] on div "THEREZA SOUTO DE AGUIAR" at bounding box center [335, 270] width 207 height 16
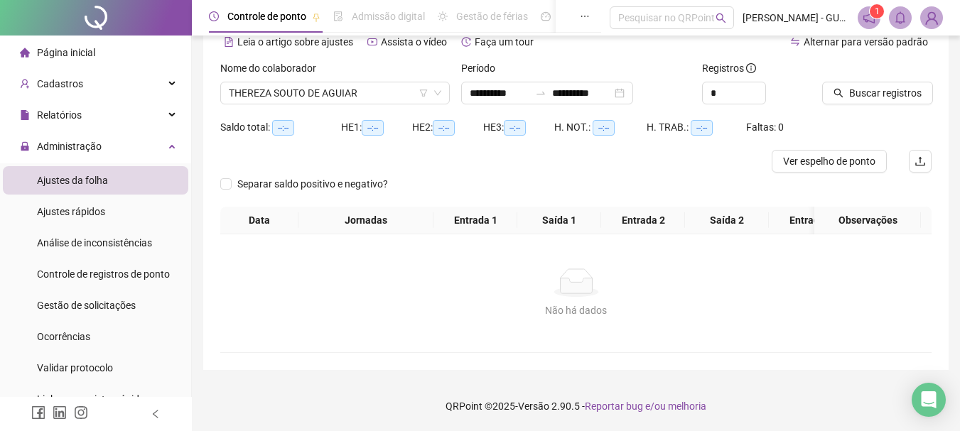
click at [870, 66] on div at bounding box center [859, 70] width 74 height 21
click at [880, 85] on span "Buscar registros" at bounding box center [885, 93] width 72 height 16
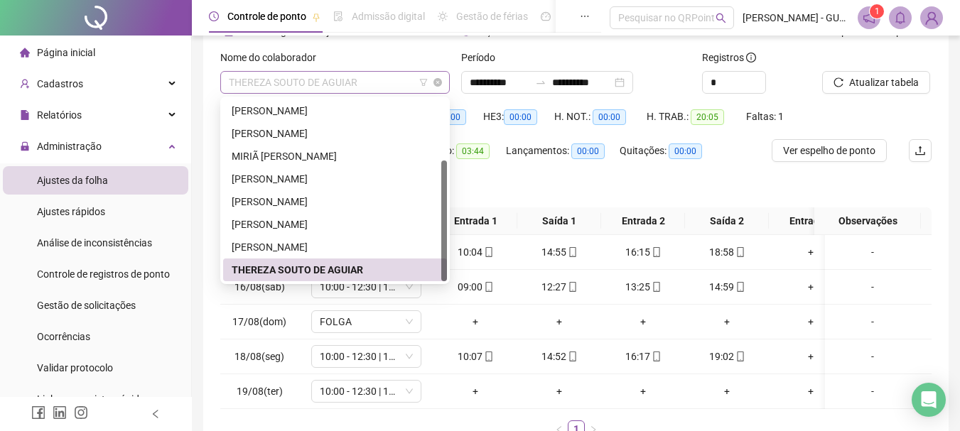
click at [342, 85] on span "THEREZA SOUTO DE AGUIAR" at bounding box center [335, 82] width 212 height 21
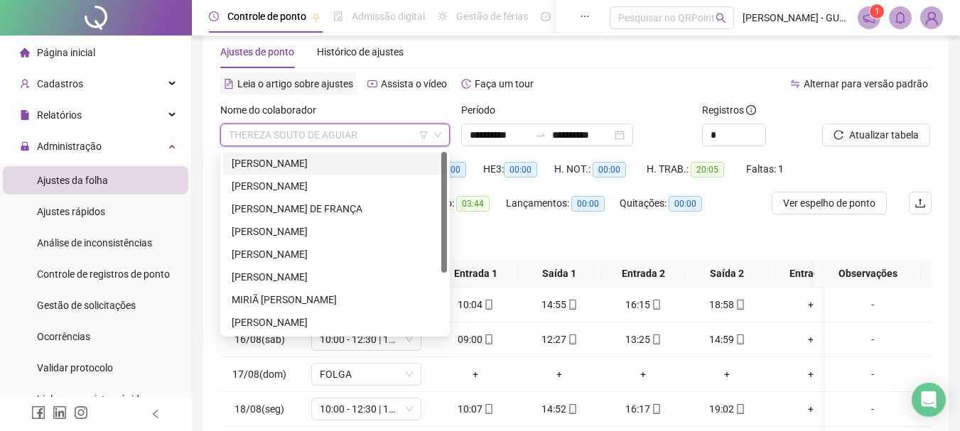
scroll to position [0, 0]
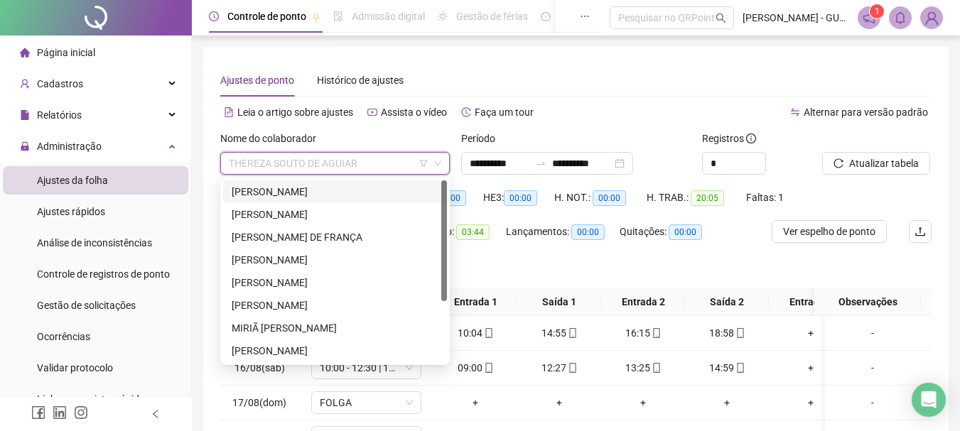
click at [262, 186] on div "[PERSON_NAME]" at bounding box center [335, 192] width 207 height 16
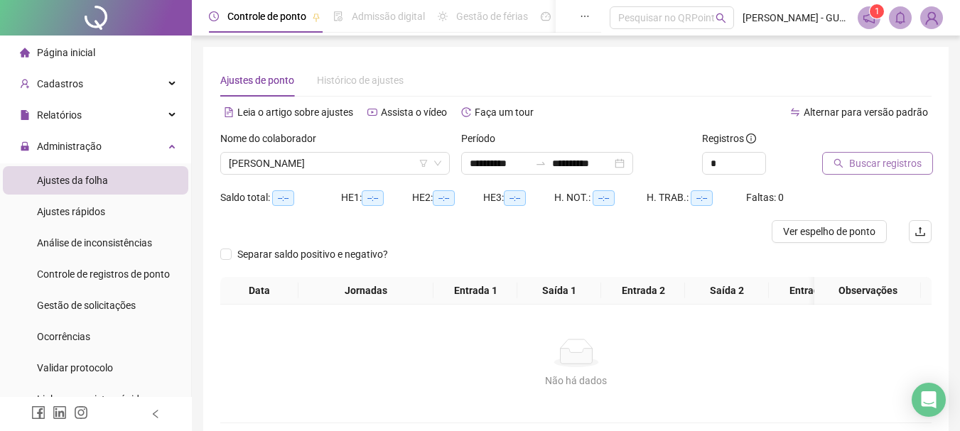
click at [861, 156] on span "Buscar registros" at bounding box center [885, 164] width 72 height 16
